Goal: Information Seeking & Learning: Understand process/instructions

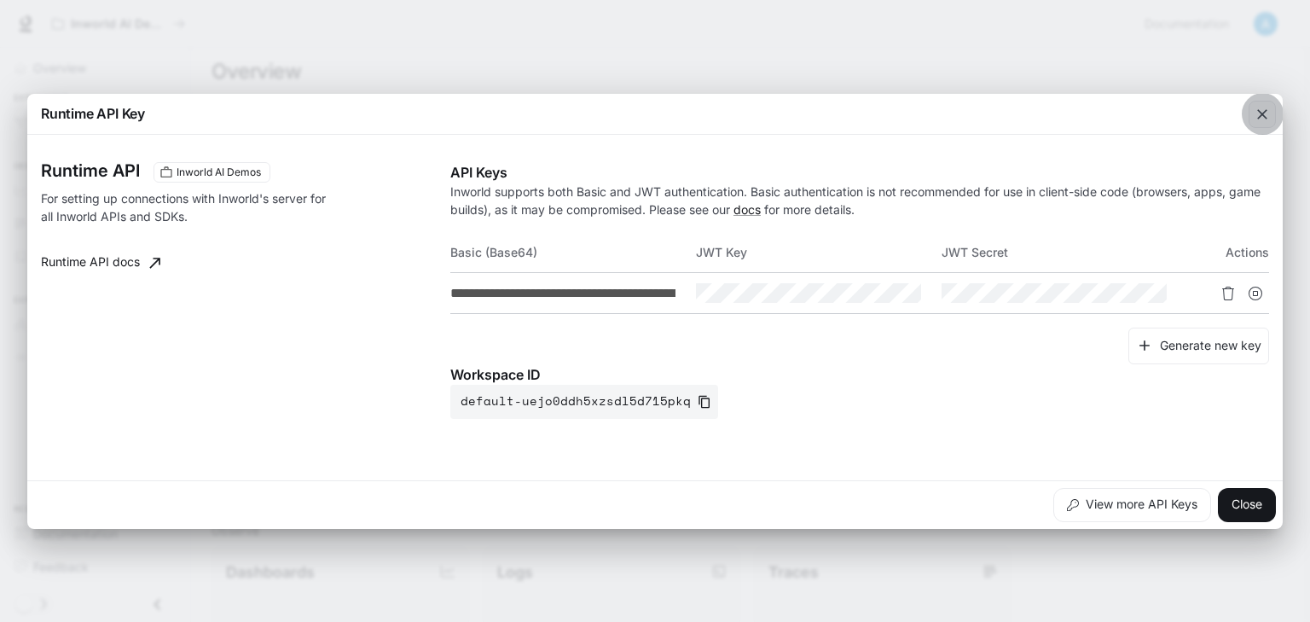
click at [1268, 120] on icon "button" at bounding box center [1262, 114] width 17 height 17
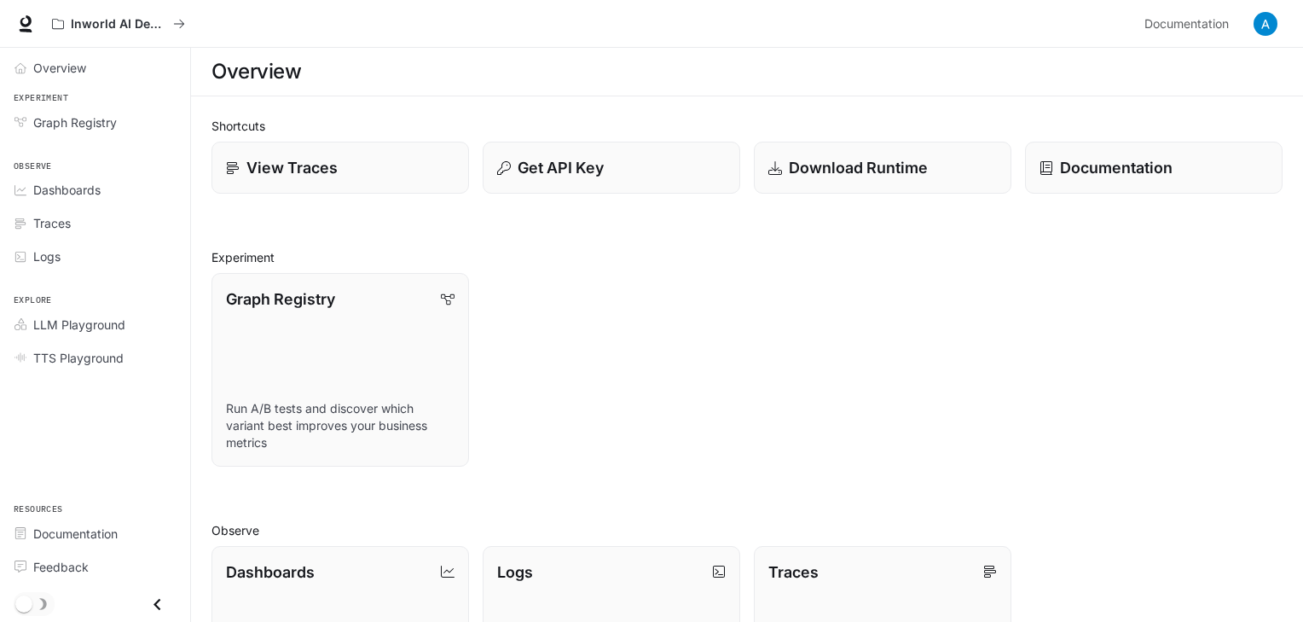
click at [895, 417] on div "Graph Registry Run A/B tests and discover which variant best improves your busi…" at bounding box center [740, 362] width 1085 height 207
click at [653, 299] on div "Graph Registry Run A/B tests and discover which variant best improves your busi…" at bounding box center [740, 362] width 1085 height 207
click at [99, 113] on span "Graph Registry" at bounding box center [75, 122] width 84 height 18
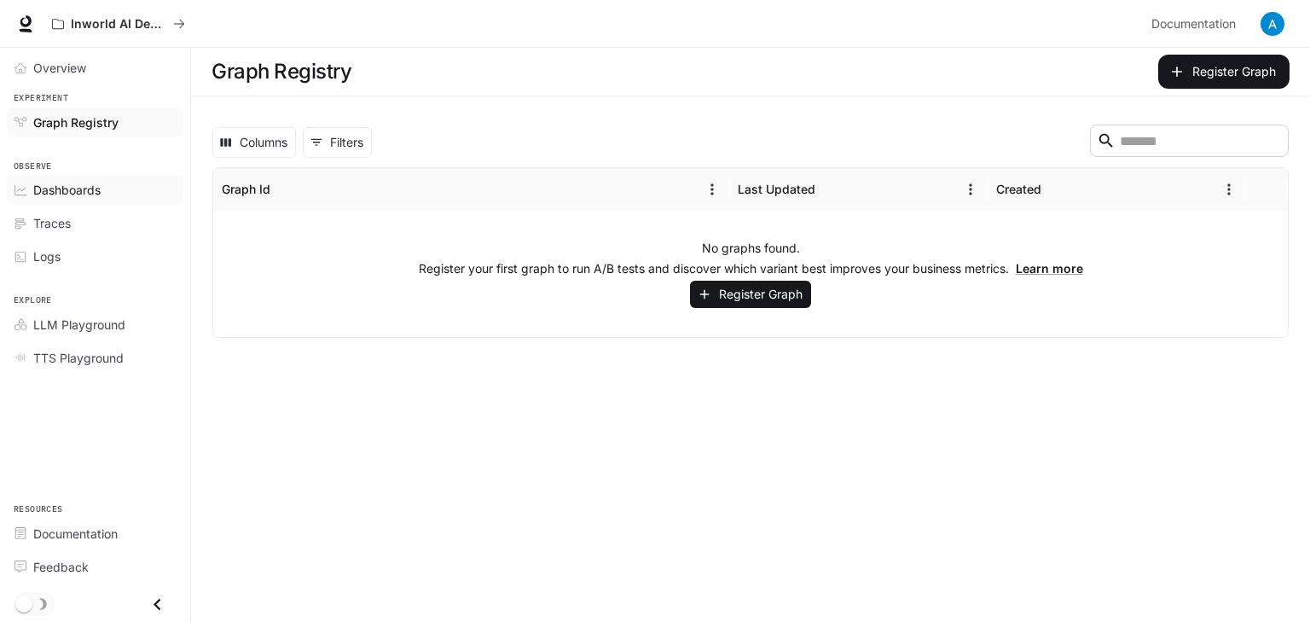
click at [68, 191] on span "Dashboards" at bounding box center [66, 190] width 67 height 18
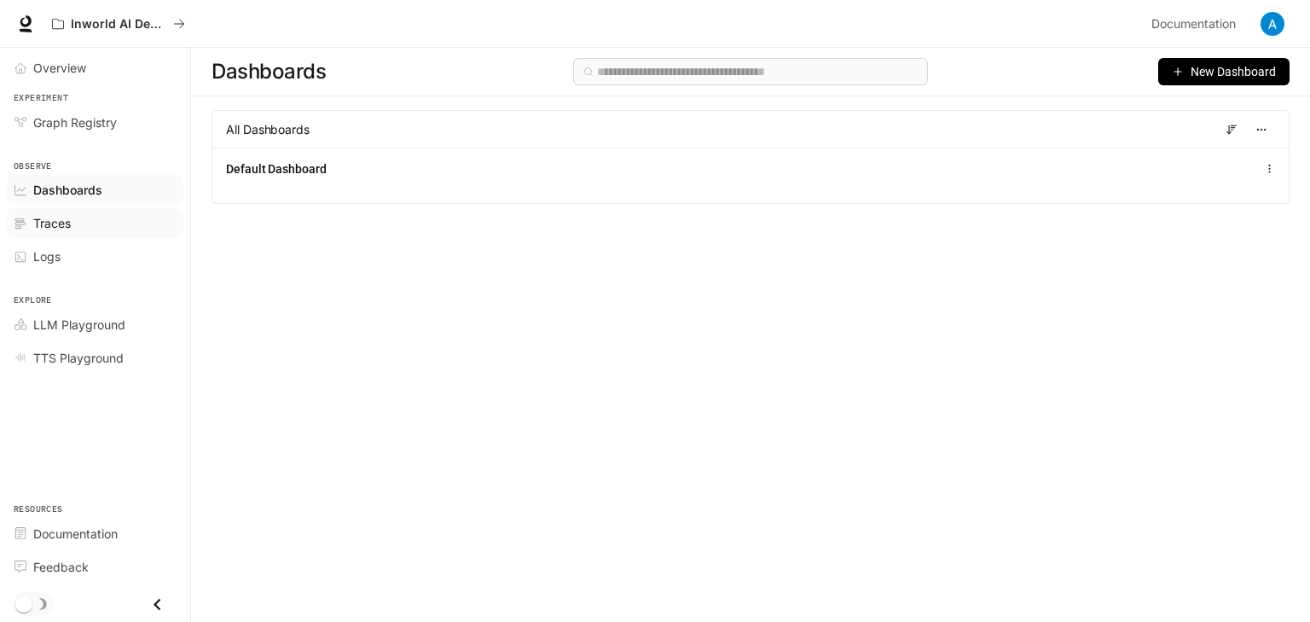
click at [100, 229] on div "Traces" at bounding box center [104, 223] width 142 height 18
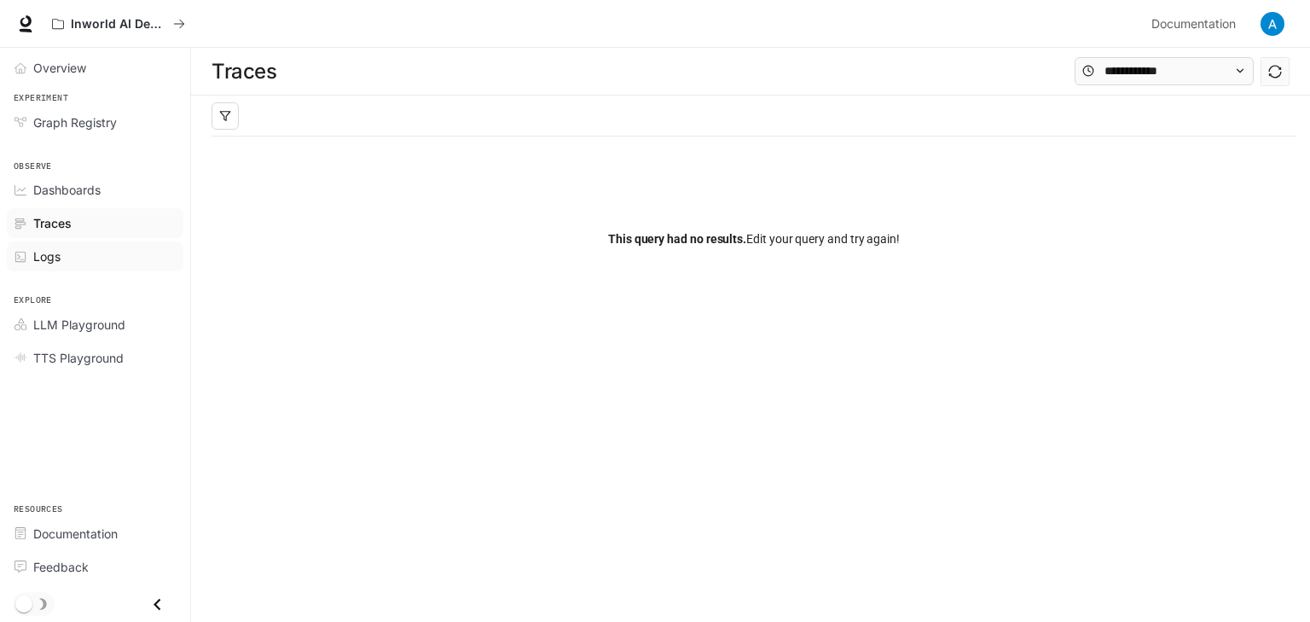
click at [107, 252] on div "Logs" at bounding box center [104, 256] width 142 height 18
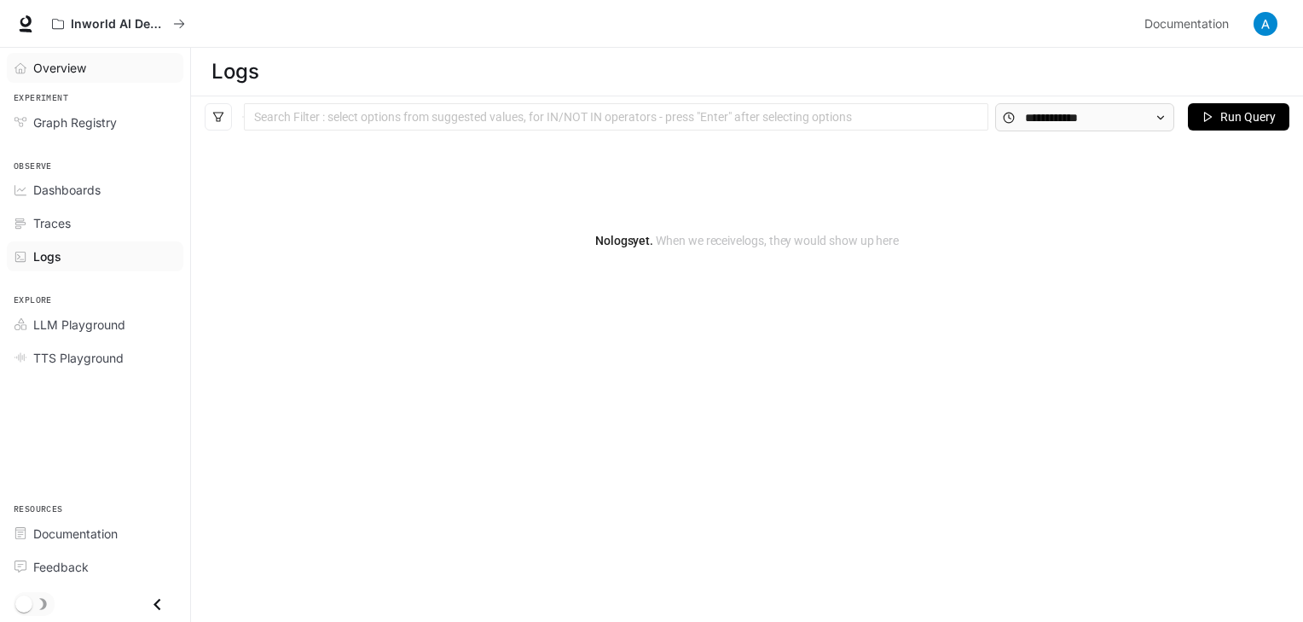
click at [96, 69] on div "Overview" at bounding box center [104, 68] width 142 height 18
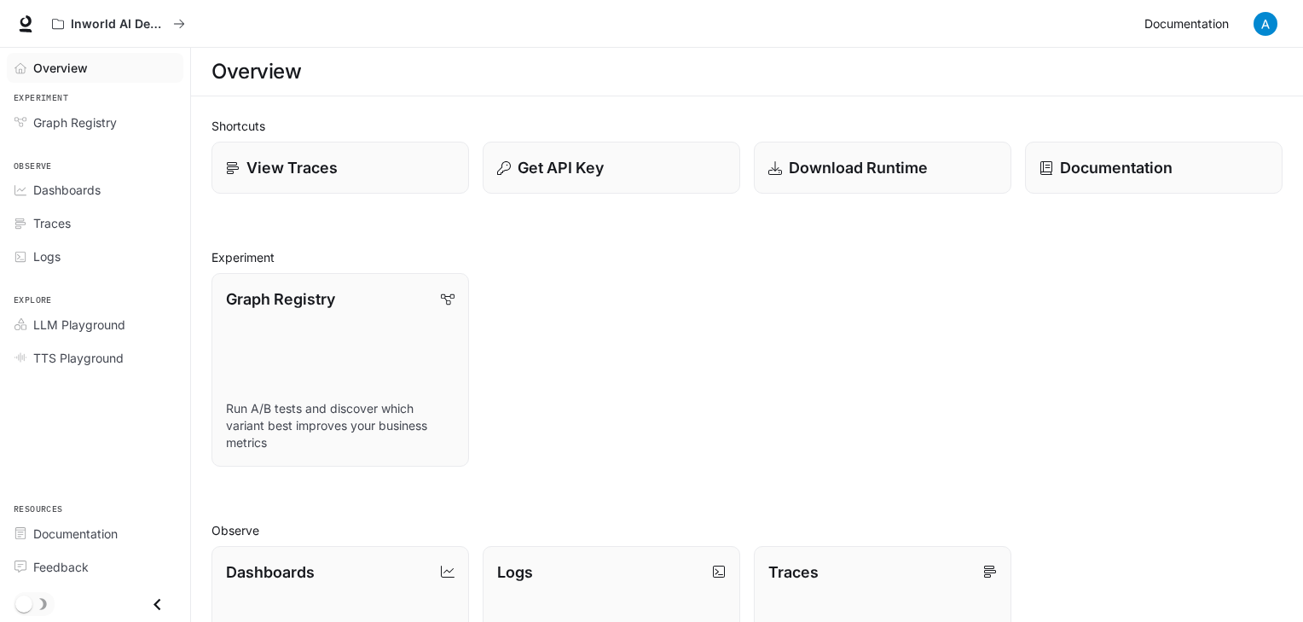
click at [1164, 26] on span "Documentation" at bounding box center [1187, 24] width 84 height 21
